Goal: Task Accomplishment & Management: Use online tool/utility

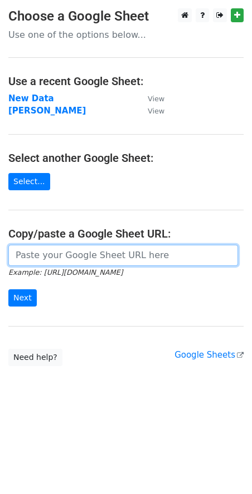
click at [51, 261] on input "url" at bounding box center [122, 255] width 229 height 21
paste input "[URL][DOMAIN_NAME]"
type input "[URL][DOMAIN_NAME]"
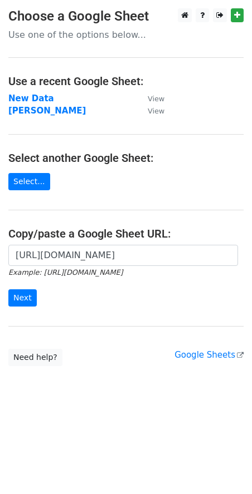
scroll to position [0, 0]
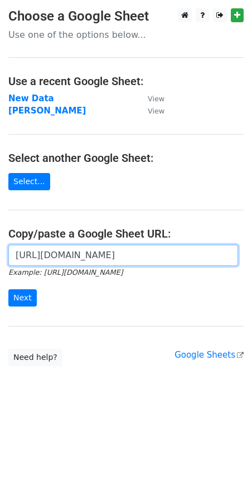
click at [89, 262] on input "[URL][DOMAIN_NAME]" at bounding box center [122, 255] width 229 height 21
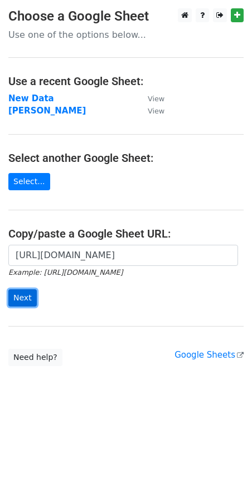
click at [27, 298] on input "Next" at bounding box center [22, 297] width 28 height 17
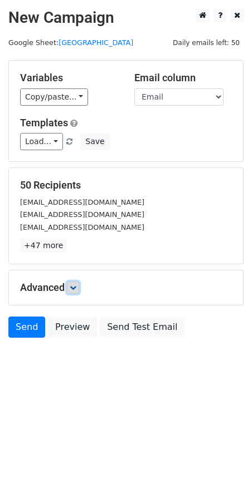
click at [74, 287] on icon at bounding box center [73, 287] width 7 height 7
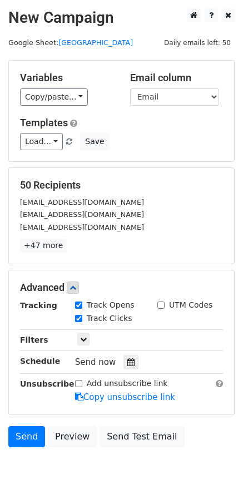
click at [78, 305] on input "Track Opens" at bounding box center [78, 305] width 7 height 7
click at [79, 307] on input "Track Opens" at bounding box center [78, 305] width 7 height 7
checkbox input "true"
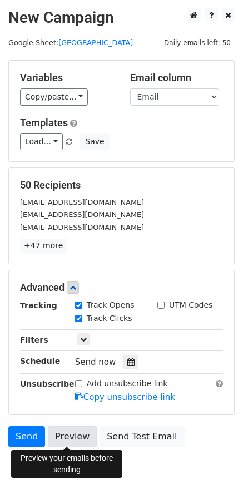
click at [78, 441] on link "Preview" at bounding box center [72, 436] width 49 height 21
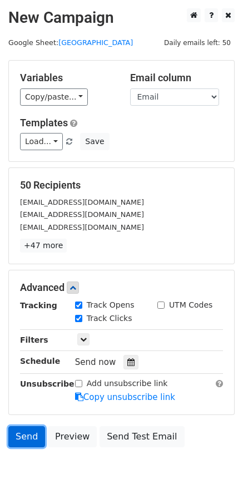
click at [27, 437] on link "Send" at bounding box center [26, 436] width 37 height 21
